Goal: Task Accomplishment & Management: Manage account settings

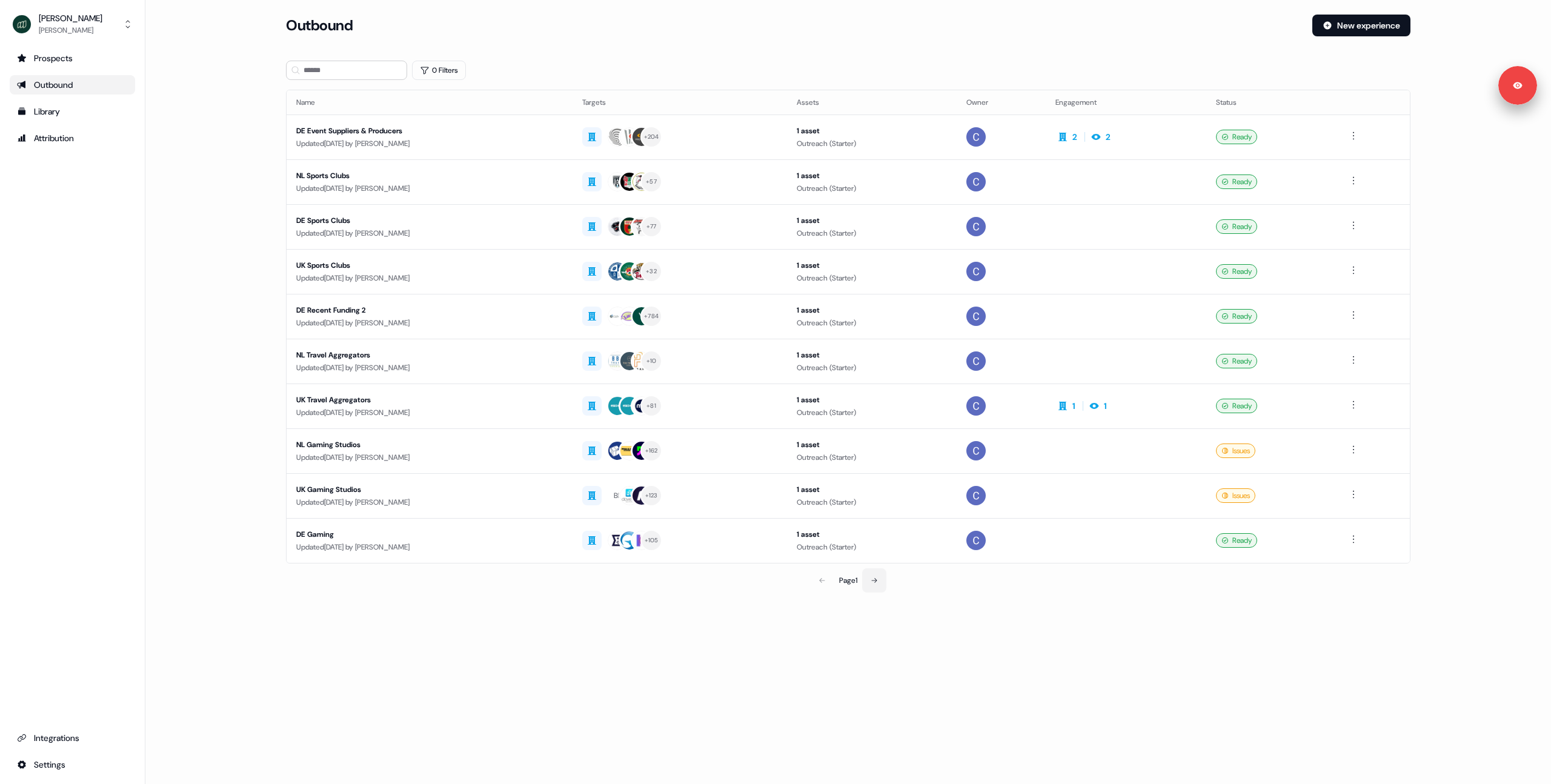
click at [882, 584] on button at bounding box center [874, 580] width 24 height 24
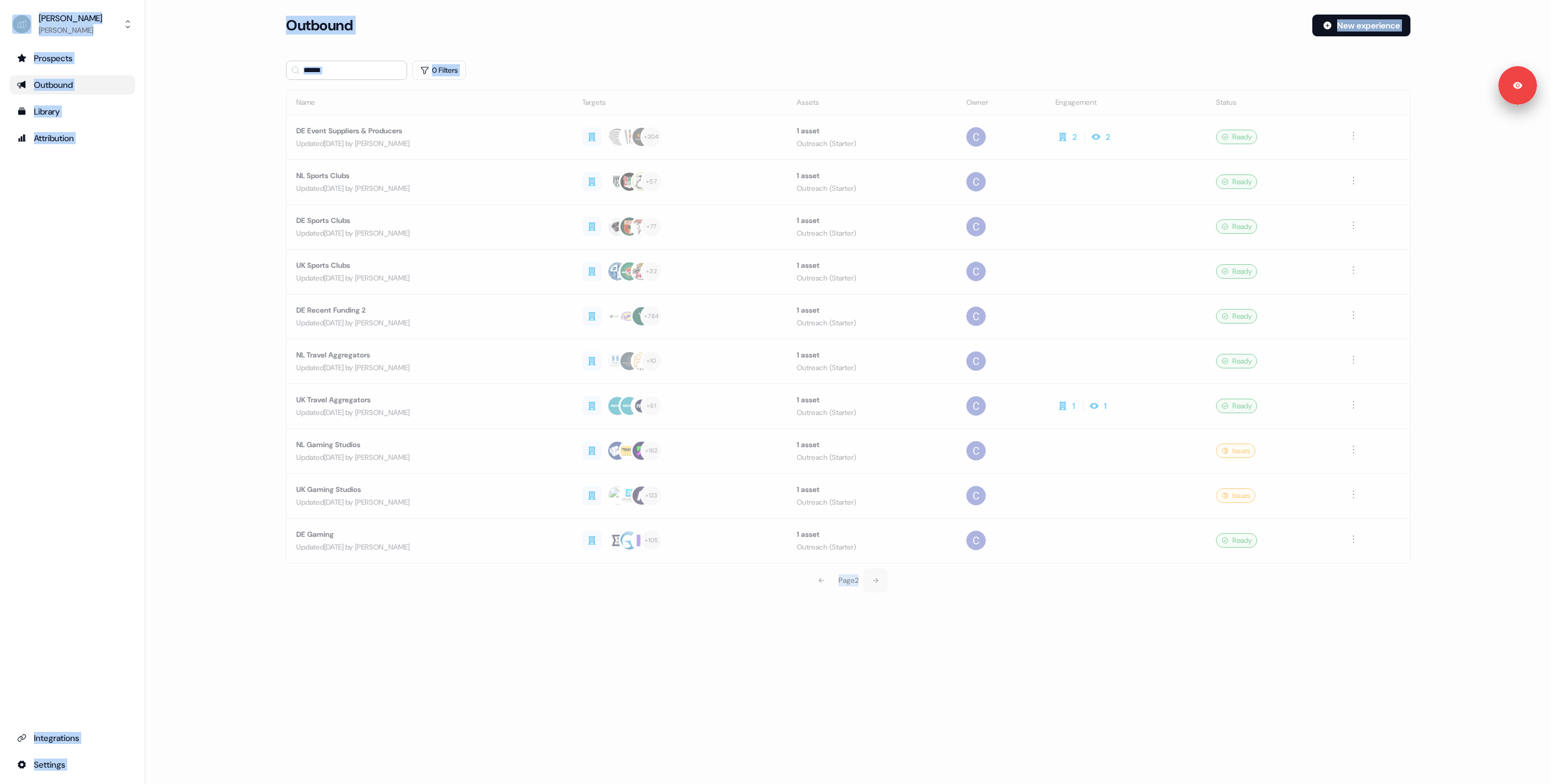
click at [882, 584] on section "Loading... Outbound New experience 0 Filters Name Targets Assets Owner Engageme…" at bounding box center [848, 320] width 1163 height 612
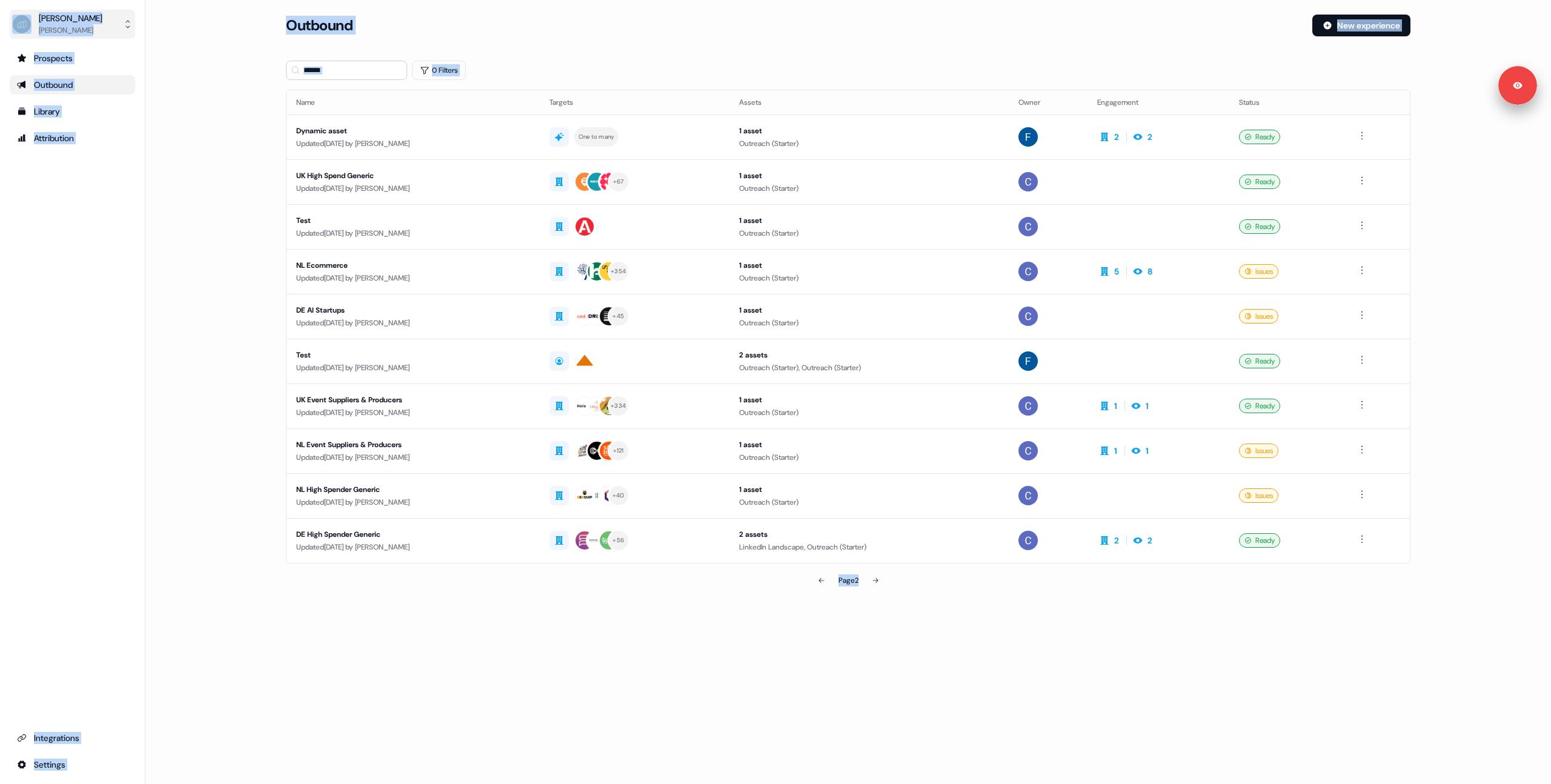
click at [80, 26] on div "[PERSON_NAME]" at bounding box center [70, 30] width 64 height 13
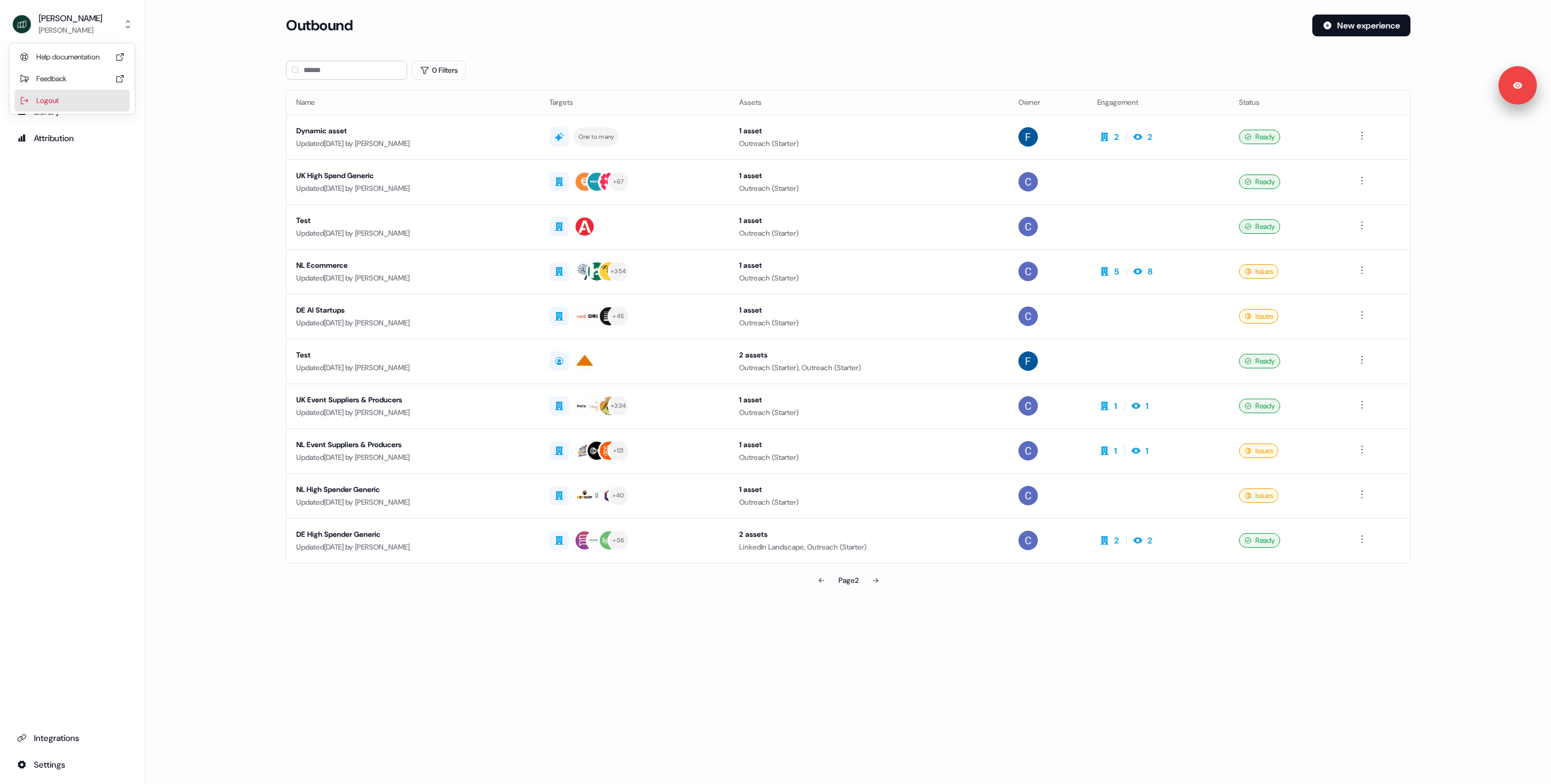
click at [69, 102] on div "Logout" at bounding box center [72, 100] width 115 height 21
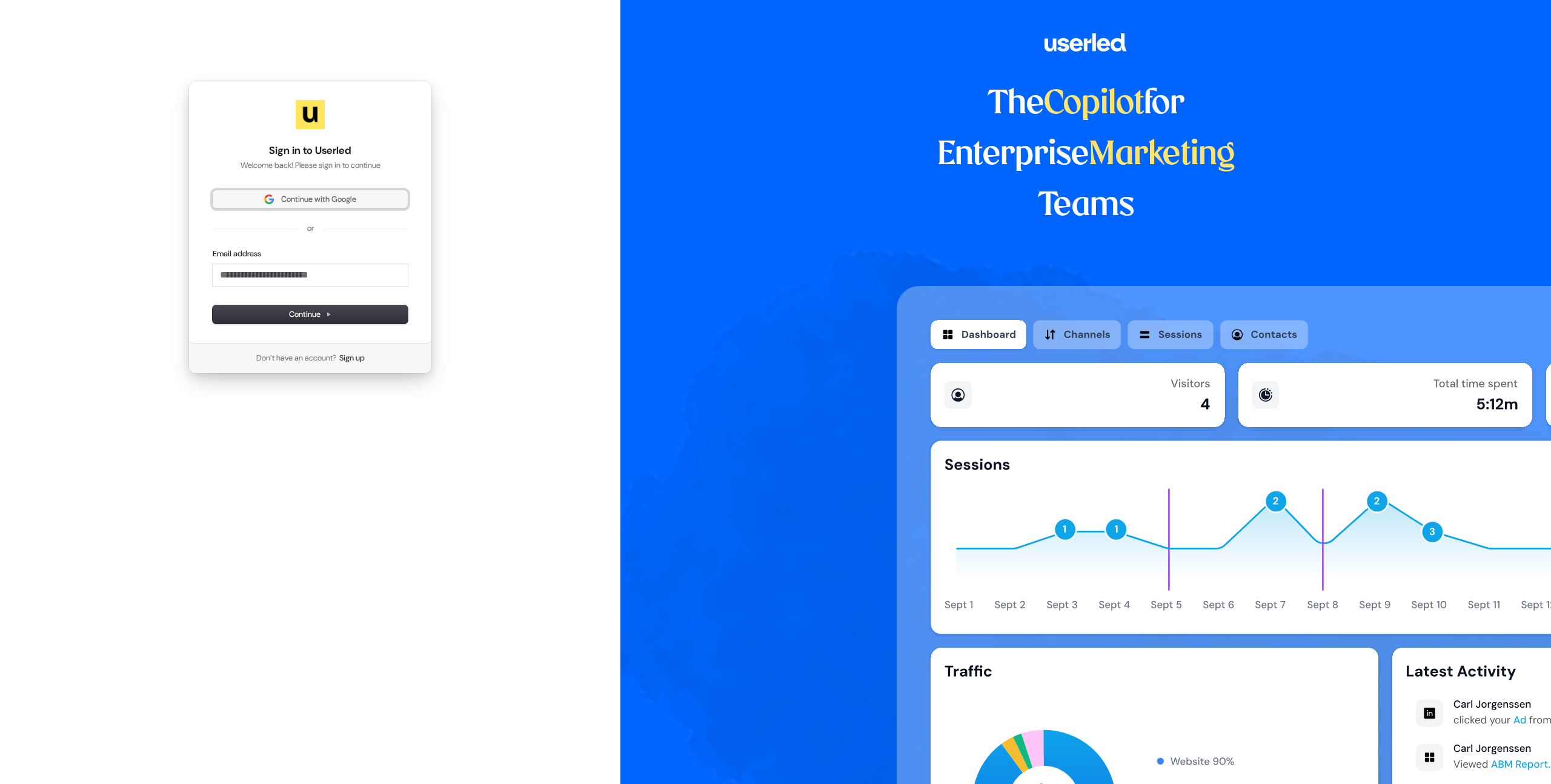
click at [299, 196] on span "Continue with Google" at bounding box center [319, 200] width 75 height 11
